Goal: Information Seeking & Learning: Learn about a topic

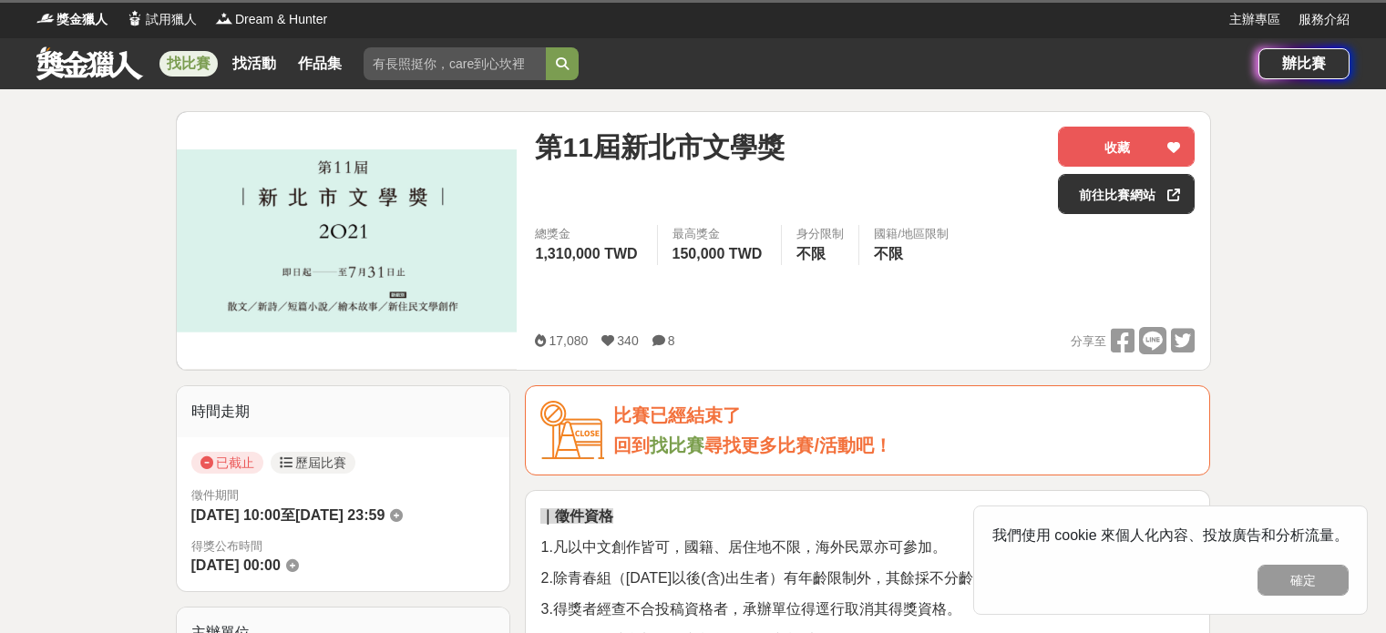
click at [207, 68] on link "找比賽" at bounding box center [188, 64] width 58 height 26
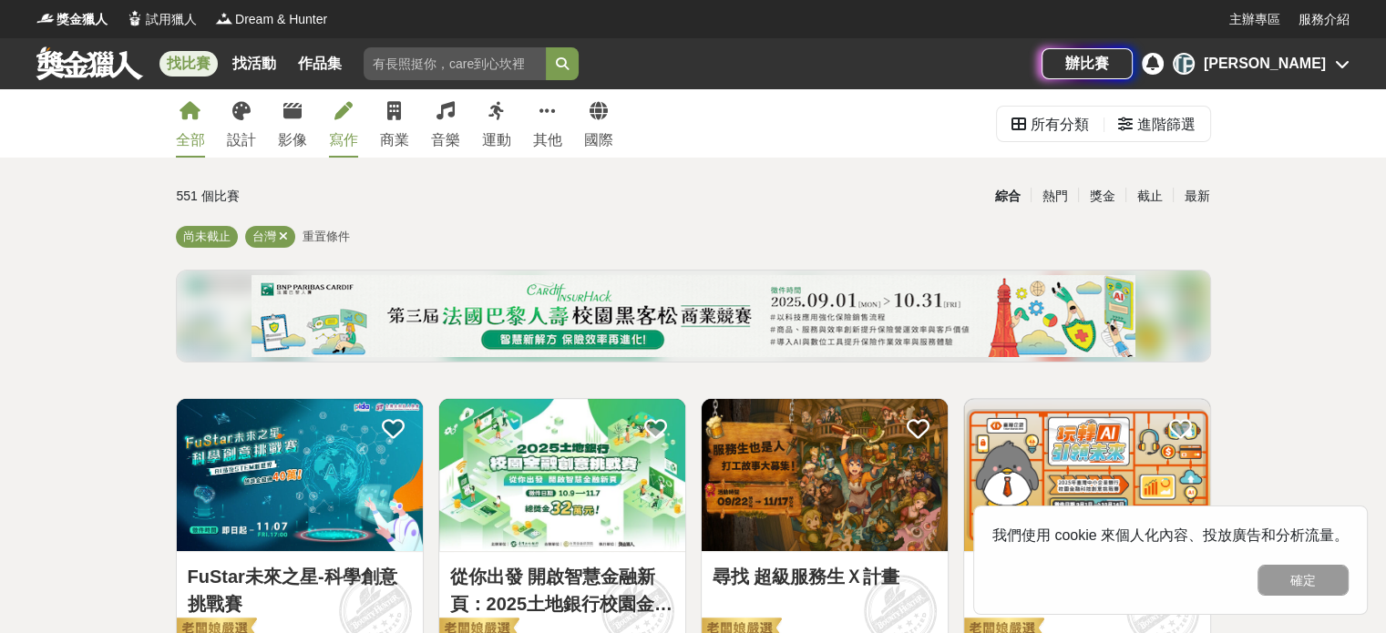
click at [344, 134] on div "寫作" at bounding box center [343, 140] width 29 height 22
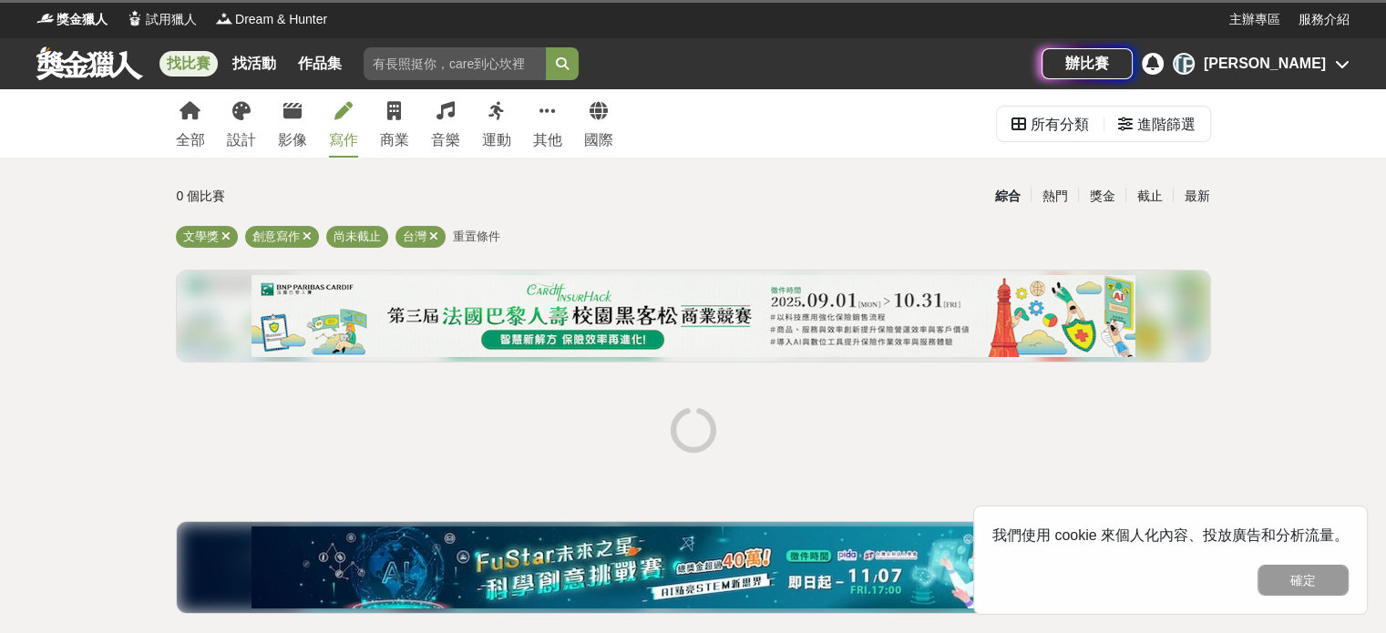
click at [1214, 190] on div "0 個比賽 綜合 熱門 獎金 截止 最新 文學獎 創意寫作 尚未截止 台灣 重置條件" at bounding box center [693, 403] width 1064 height 448
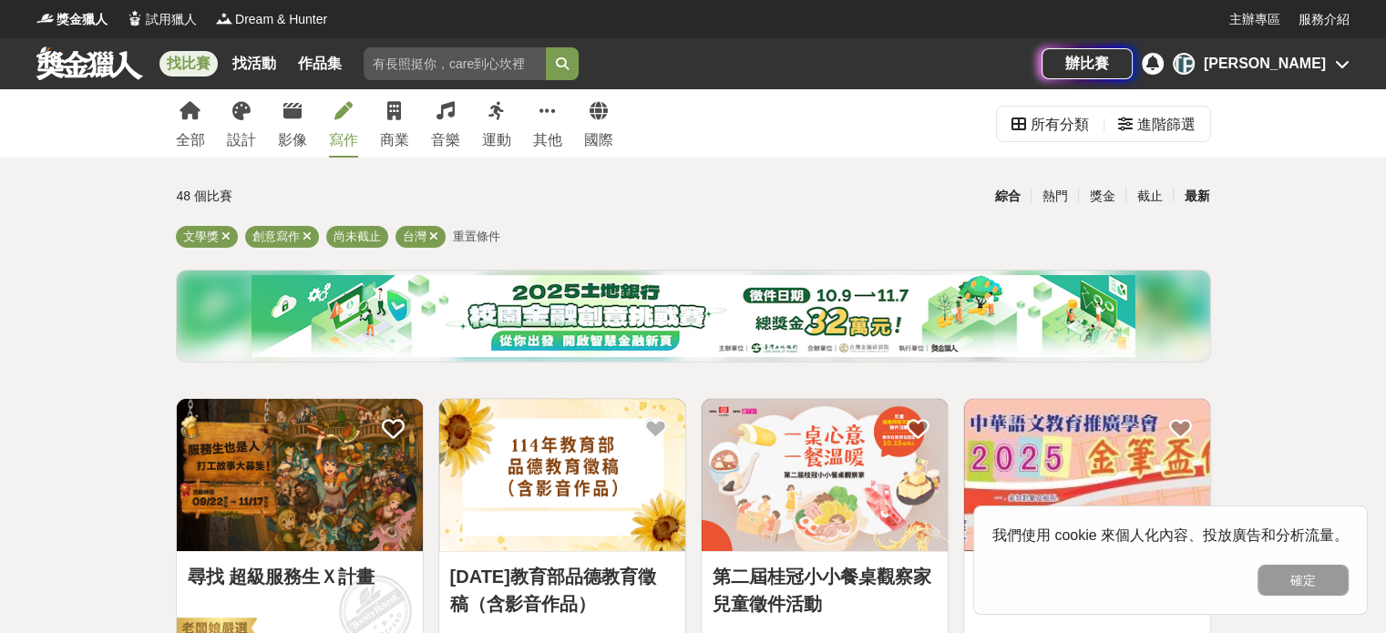
click at [1202, 192] on div "最新" at bounding box center [1196, 196] width 47 height 32
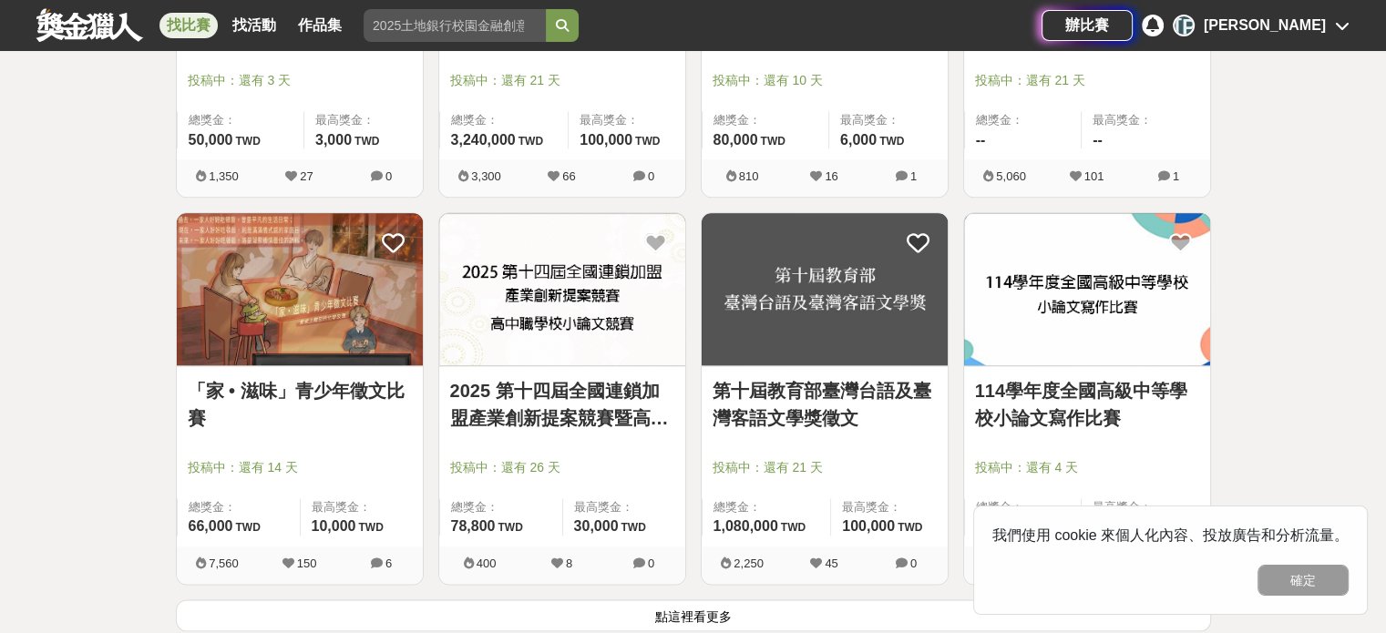
scroll to position [2160, 0]
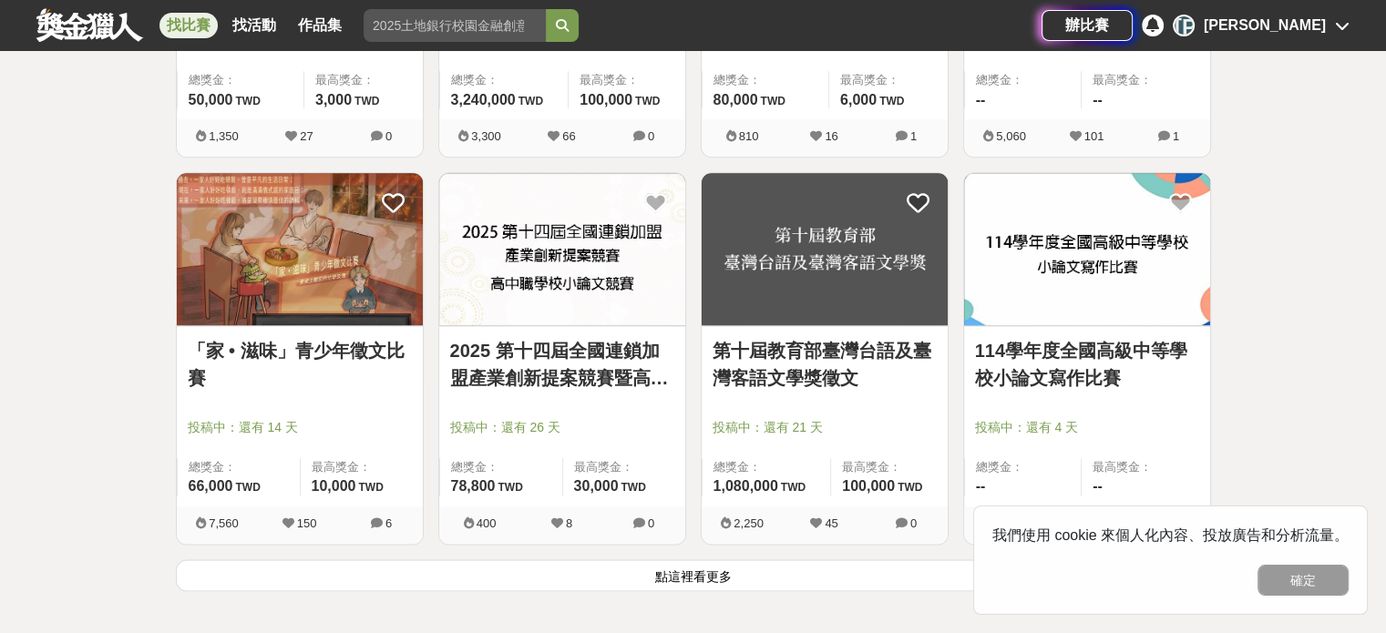
click at [361, 364] on link "「家 • 滋味」青少年徵文比賽" at bounding box center [300, 364] width 224 height 55
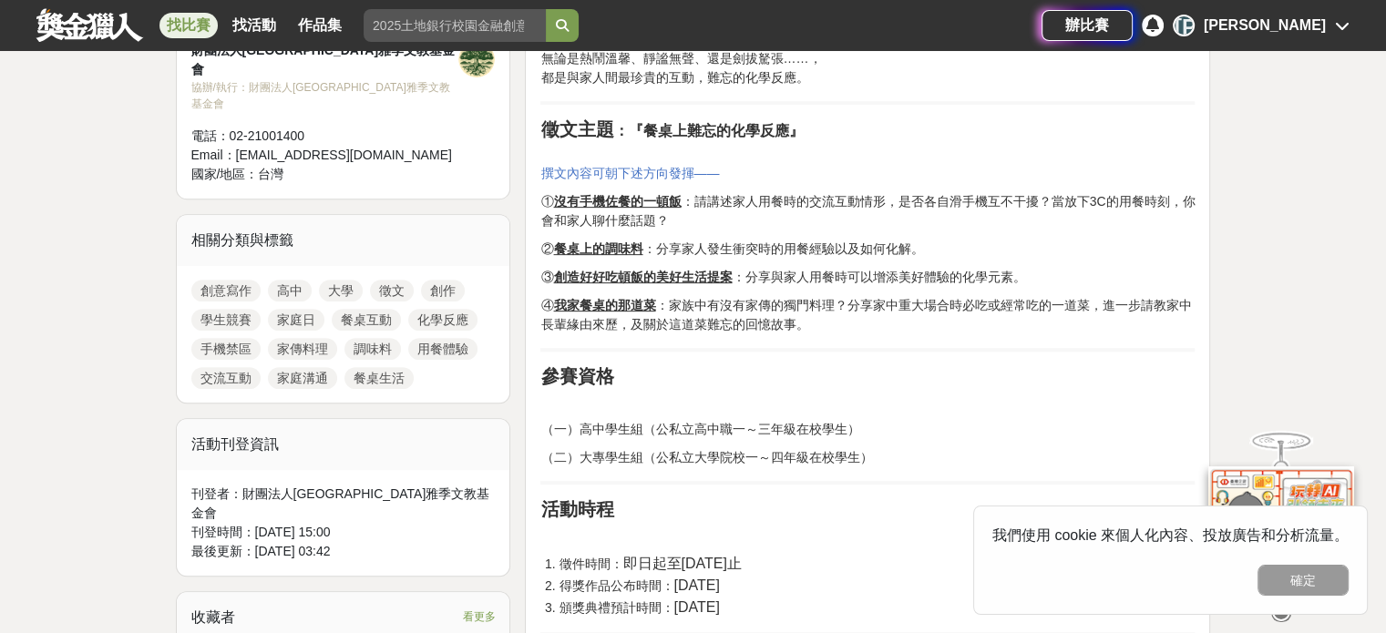
scroll to position [729, 0]
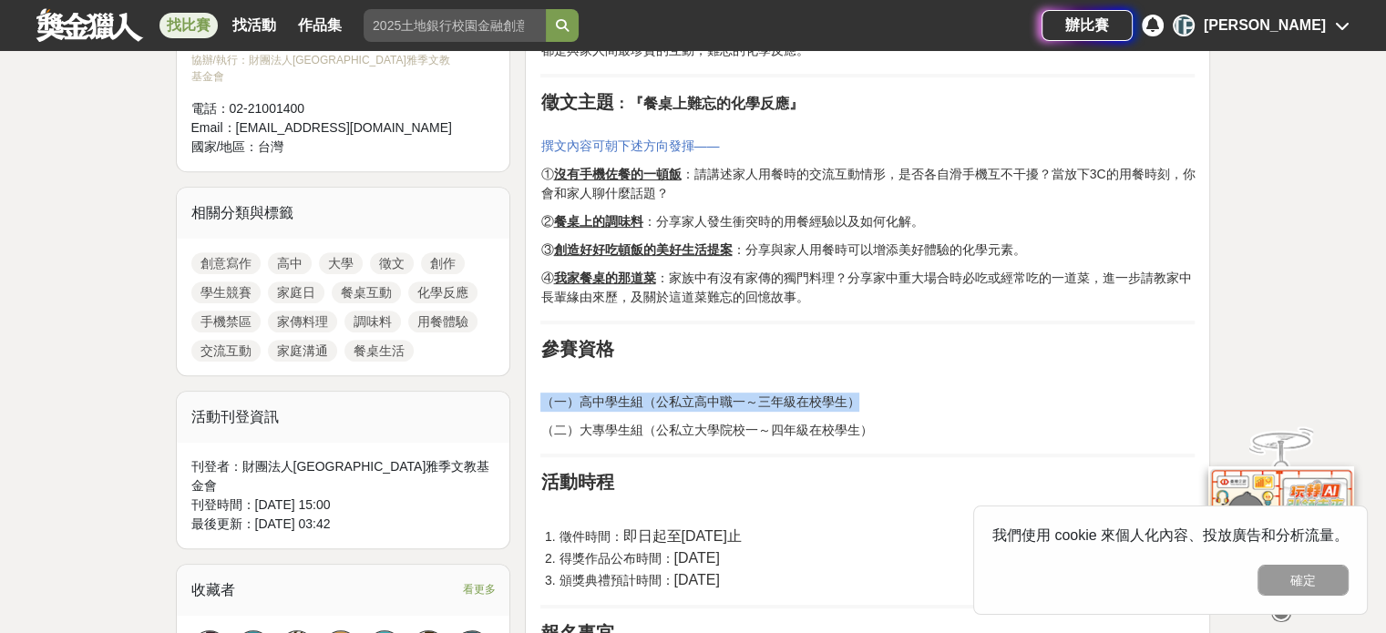
drag, startPoint x: 662, startPoint y: 375, endPoint x: 712, endPoint y: 449, distance: 88.7
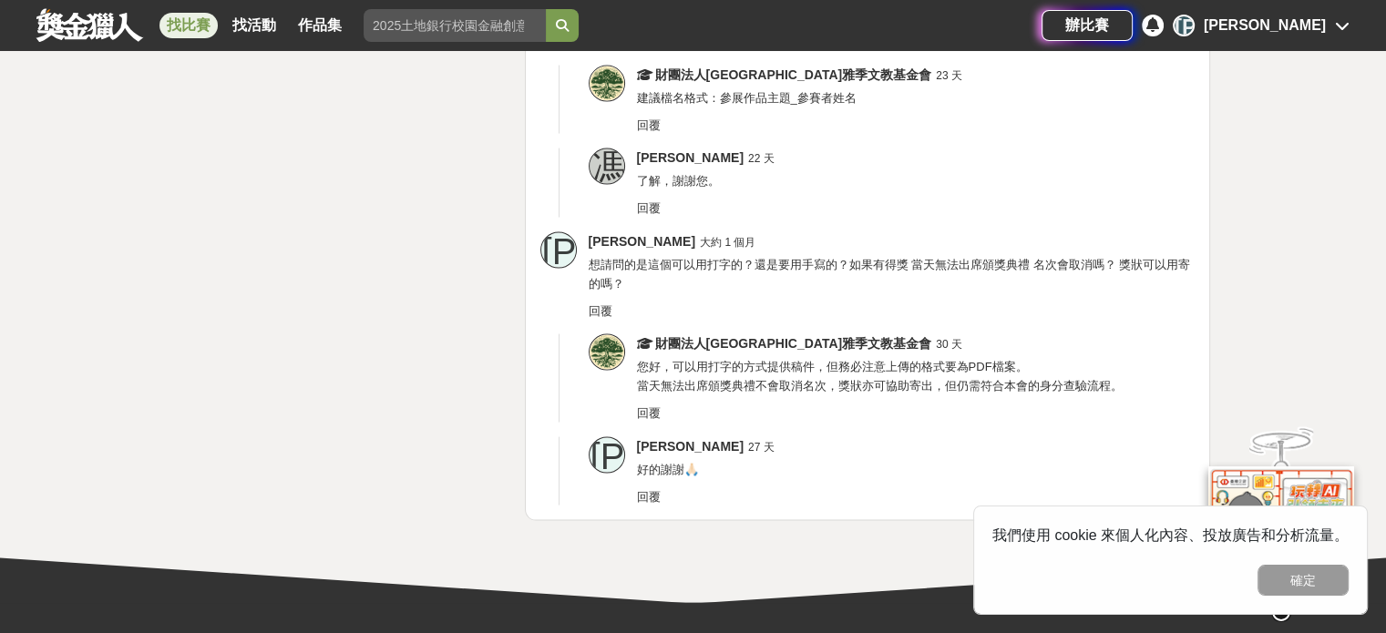
scroll to position [3633, 0]
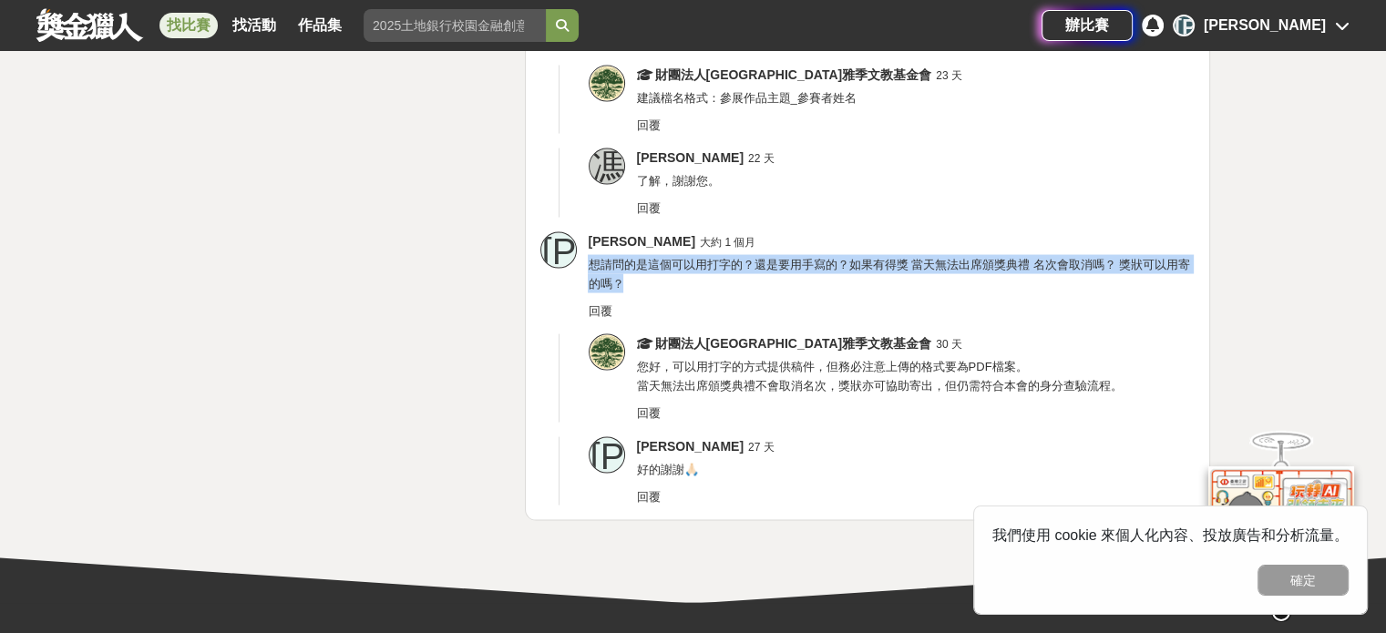
drag, startPoint x: 805, startPoint y: 233, endPoint x: 784, endPoint y: 276, distance: 48.1
click at [784, 276] on div "[PERSON_NAME] 大約 1 個月 想請問的是這個可以用打字的？還是要用手寫的？如果有得獎 當天無法出席頒獎典禮 名次會取消嗎？ 獎狀可以用寄的嗎？ …" at bounding box center [891, 276] width 607 height 88
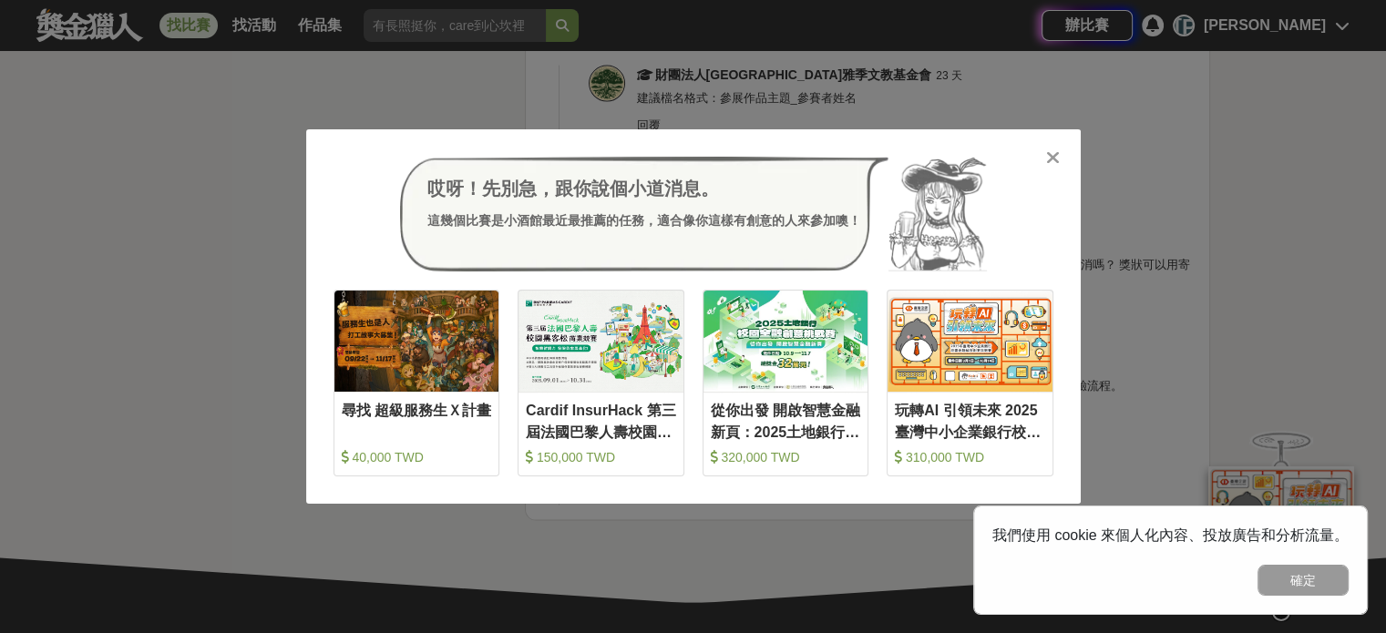
click at [1053, 165] on icon at bounding box center [1053, 158] width 14 height 18
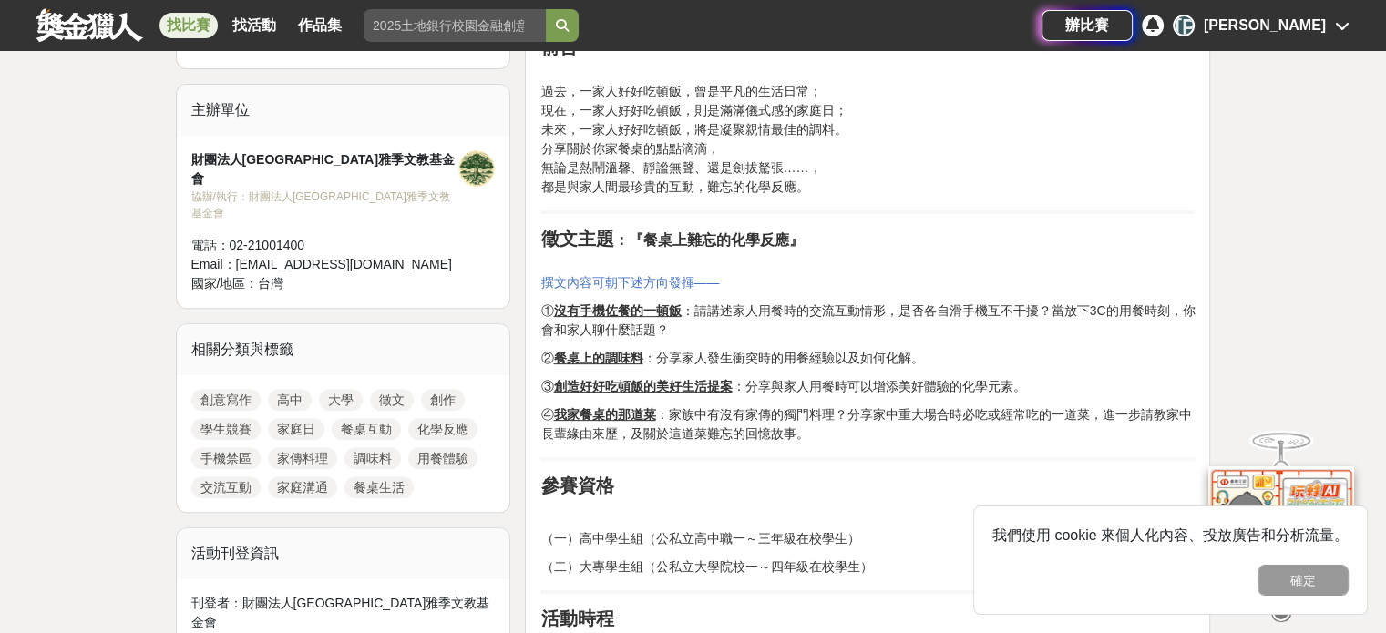
scroll to position [594, 0]
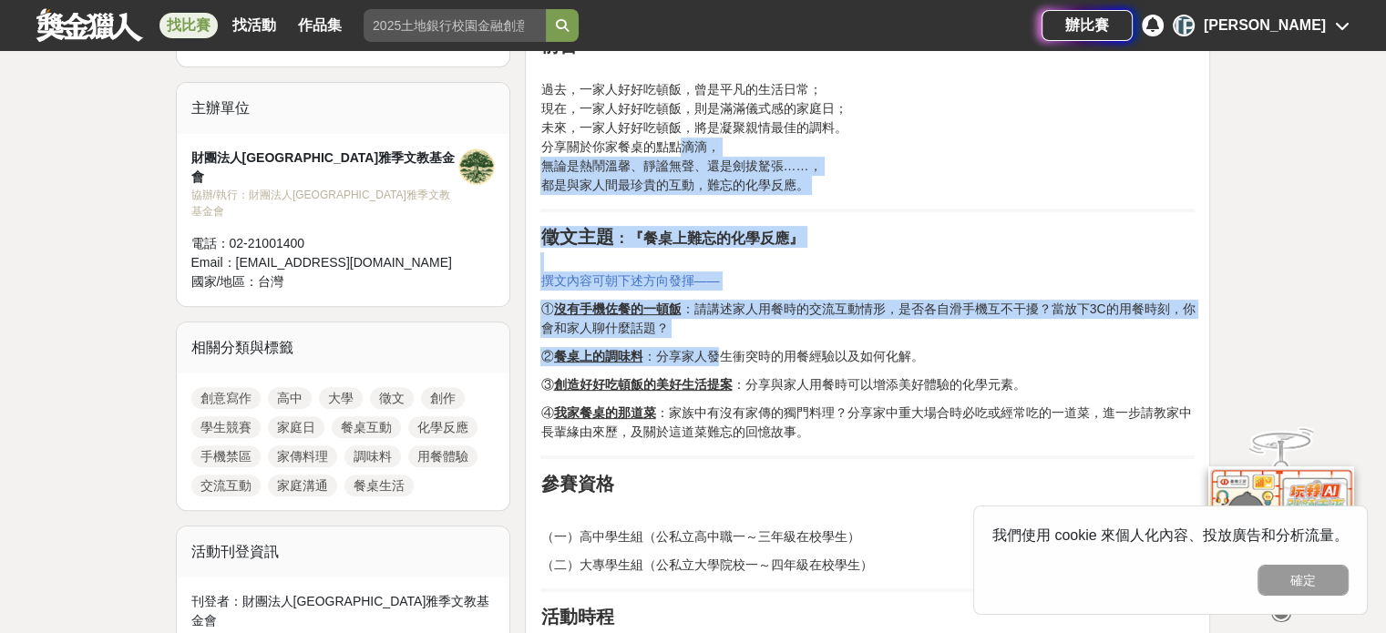
drag, startPoint x: 684, startPoint y: 138, endPoint x: 722, endPoint y: 362, distance: 227.2
click at [722, 362] on span "② 餐桌上的調味料 ：分享家人發生衝突時的用餐經驗以及如何化解。" at bounding box center [731, 356] width 383 height 15
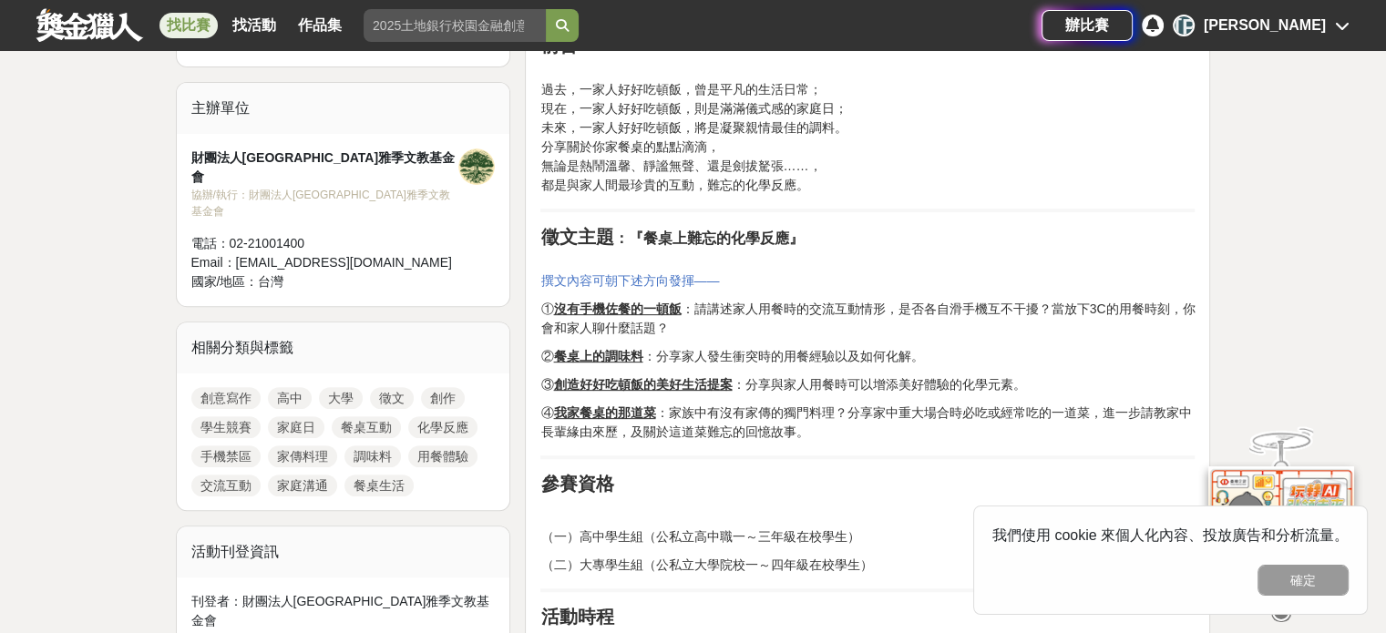
click at [942, 15] on div "找比賽 找活動 作品集 比賽時間 主視覺 協辦單位 歌唱人才 社會人士 STEM 教育" at bounding box center [538, 25] width 1005 height 51
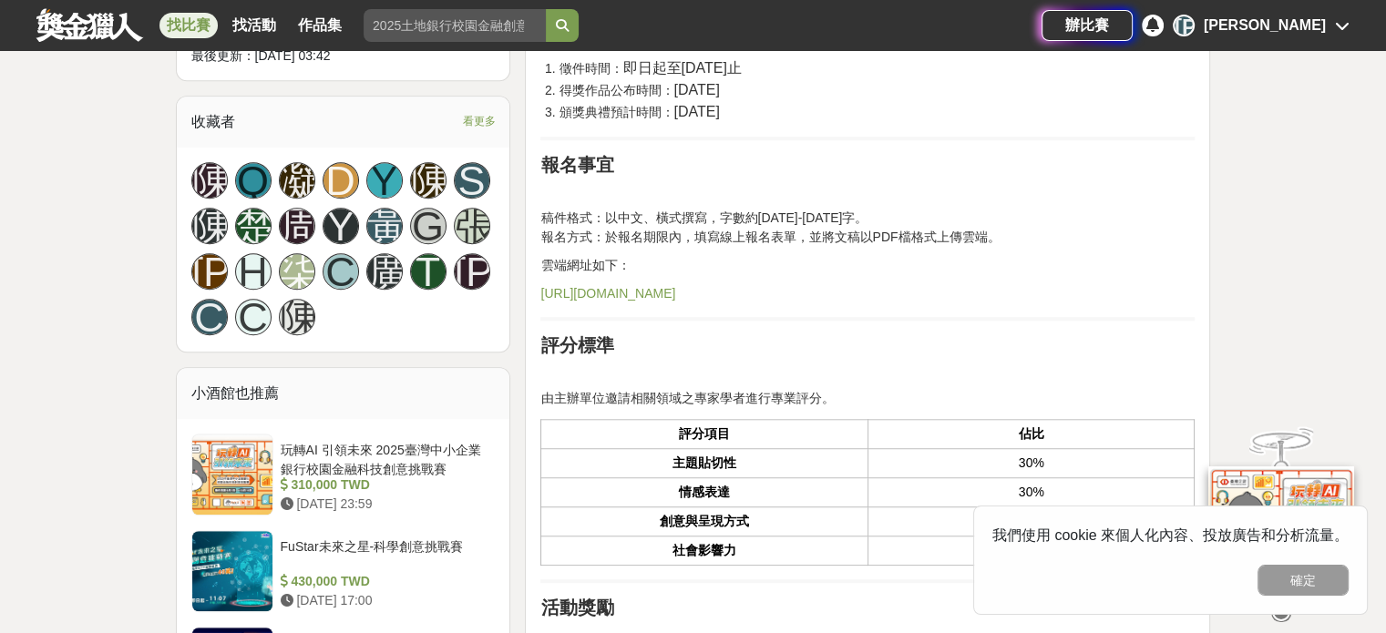
scroll to position [1198, 0]
click at [661, 293] on link "[URL][DOMAIN_NAME]" at bounding box center [607, 292] width 135 height 15
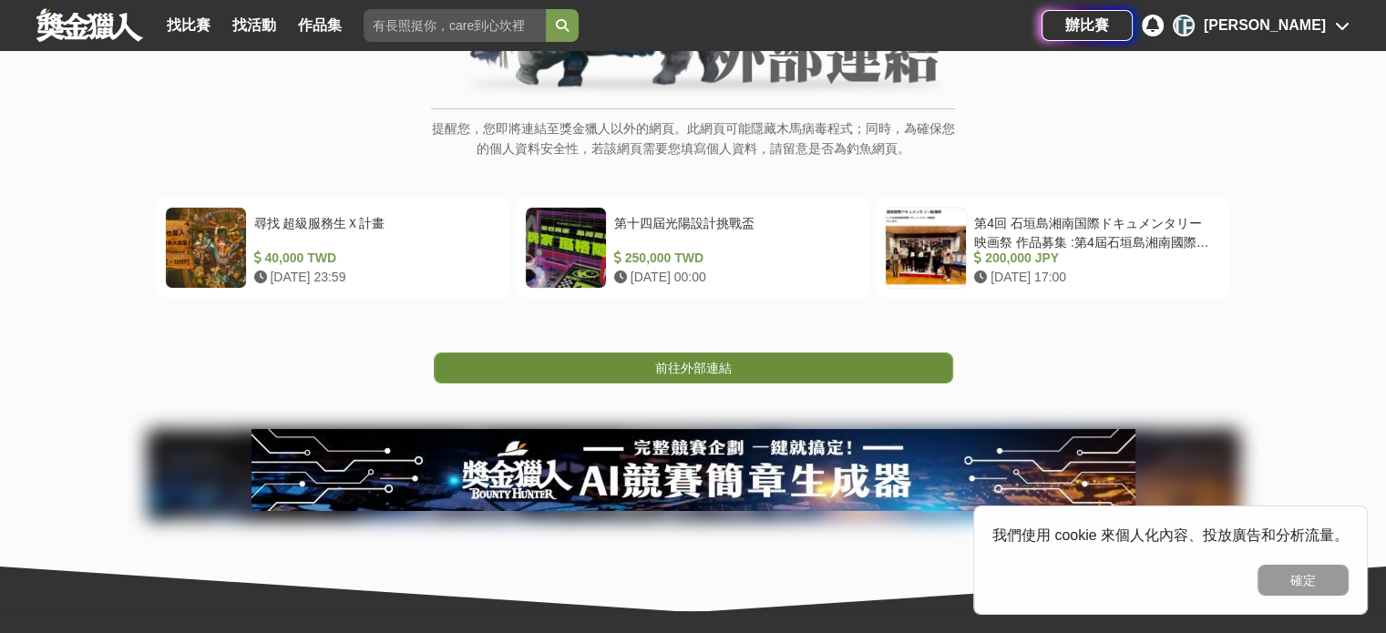
click at [720, 371] on span "前往外部連結" at bounding box center [693, 368] width 77 height 15
